Goal: Information Seeking & Learning: Check status

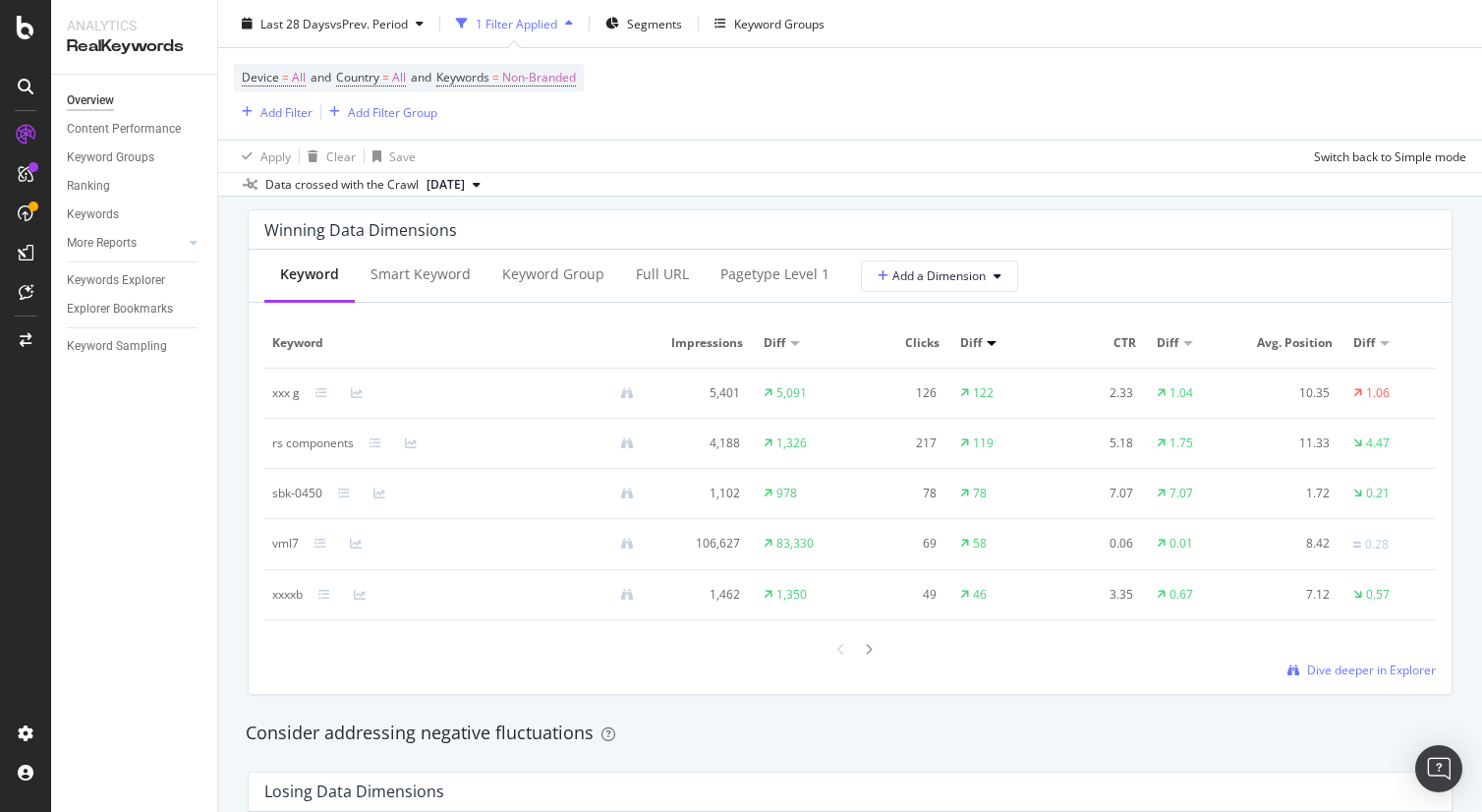
scroll to position [1766, 0]
